Goal: Transaction & Acquisition: Subscribe to service/newsletter

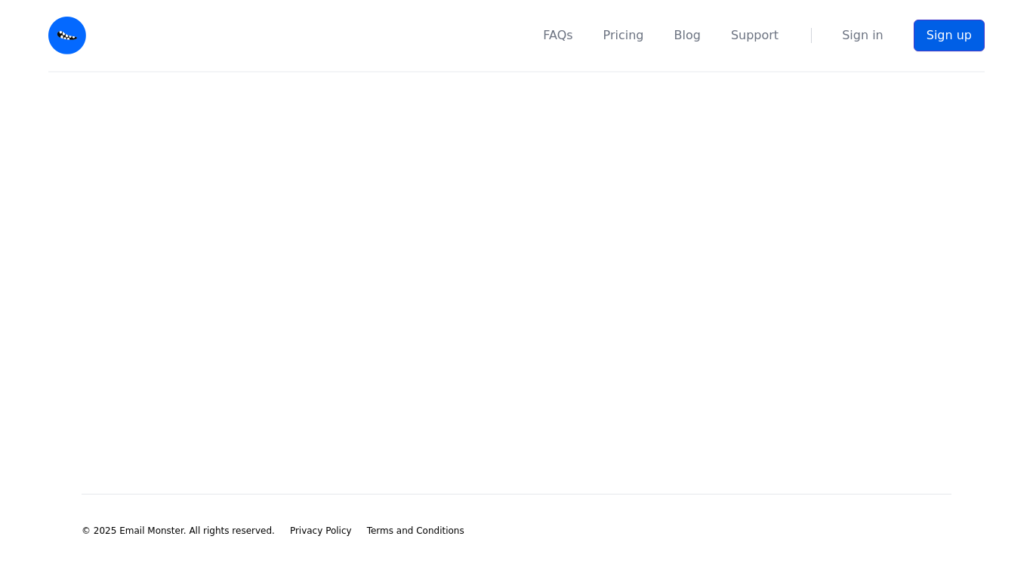
click at [926, 29] on link "Sign up" at bounding box center [948, 36] width 71 height 32
click at [940, 29] on link "Sign up" at bounding box center [948, 36] width 71 height 32
click at [667, 233] on main at bounding box center [516, 258] width 1033 height 373
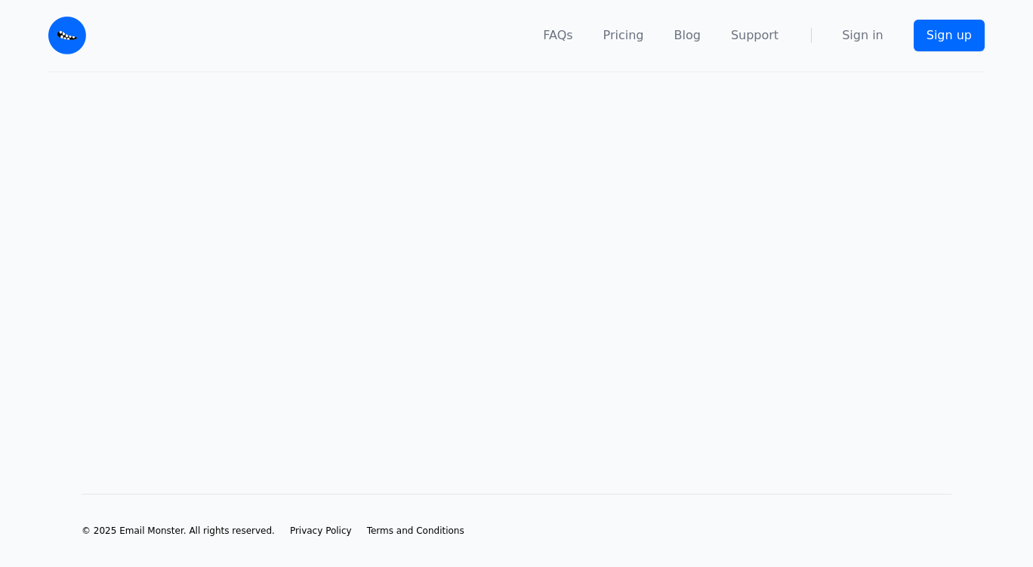
click at [667, 233] on main at bounding box center [516, 258] width 1033 height 373
drag, startPoint x: 849, startPoint y: 7, endPoint x: 728, endPoint y: 338, distance: 352.9
click at [728, 338] on main at bounding box center [516, 258] width 1033 height 373
